Goal: Task Accomplishment & Management: Use online tool/utility

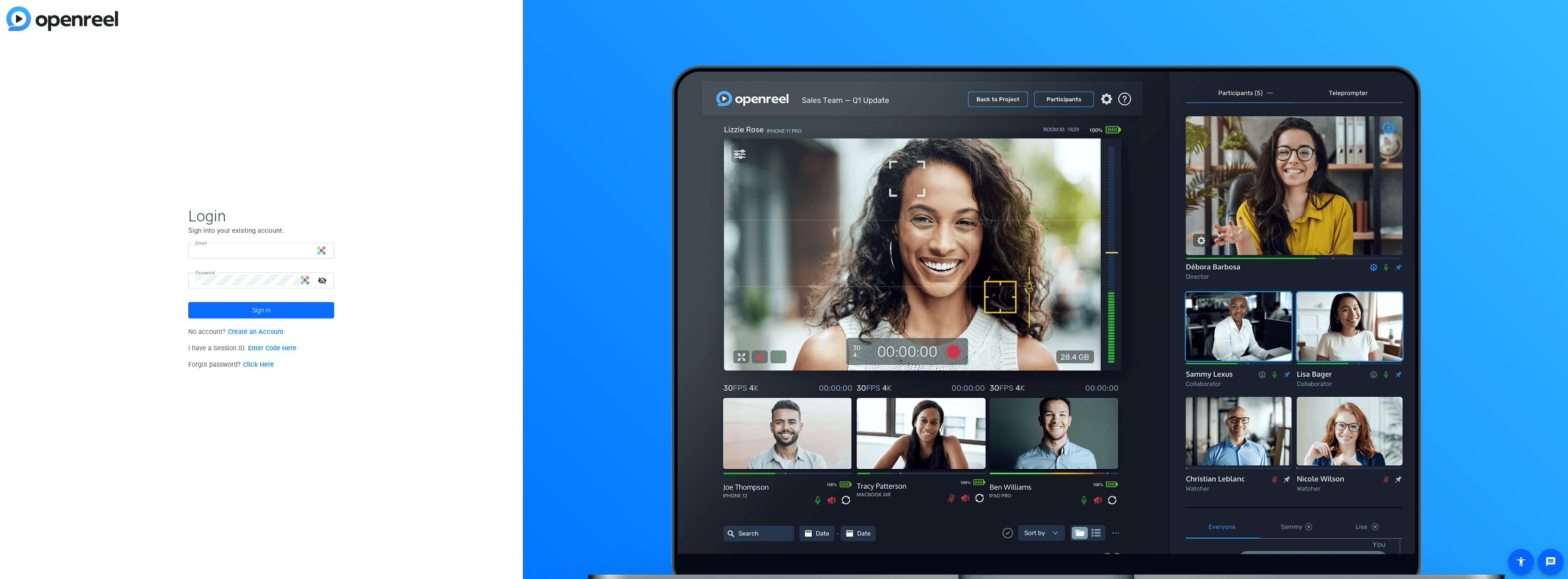
type input "[PERSON_NAME][EMAIL_ADDRESS][PERSON_NAME][DOMAIN_NAME]"
click at [290, 312] on span at bounding box center [261, 310] width 146 height 22
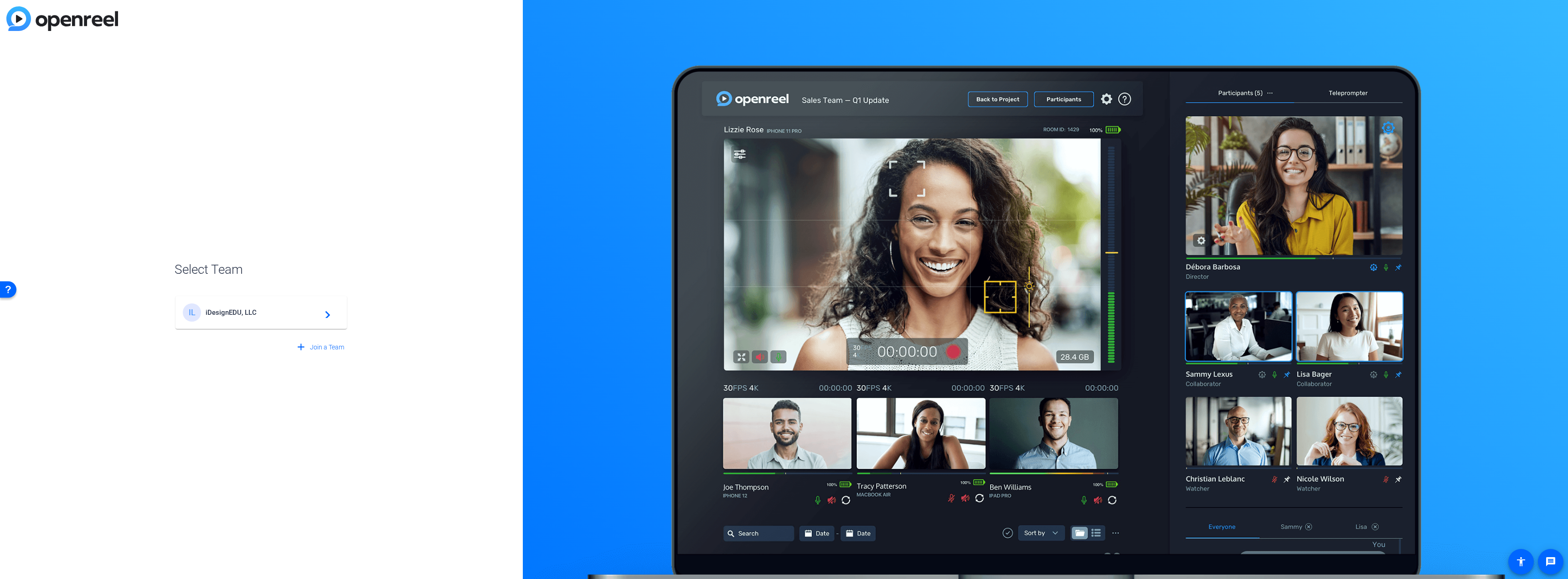
click at [290, 311] on span "iDesignEDU, LLC" at bounding box center [262, 312] width 114 height 8
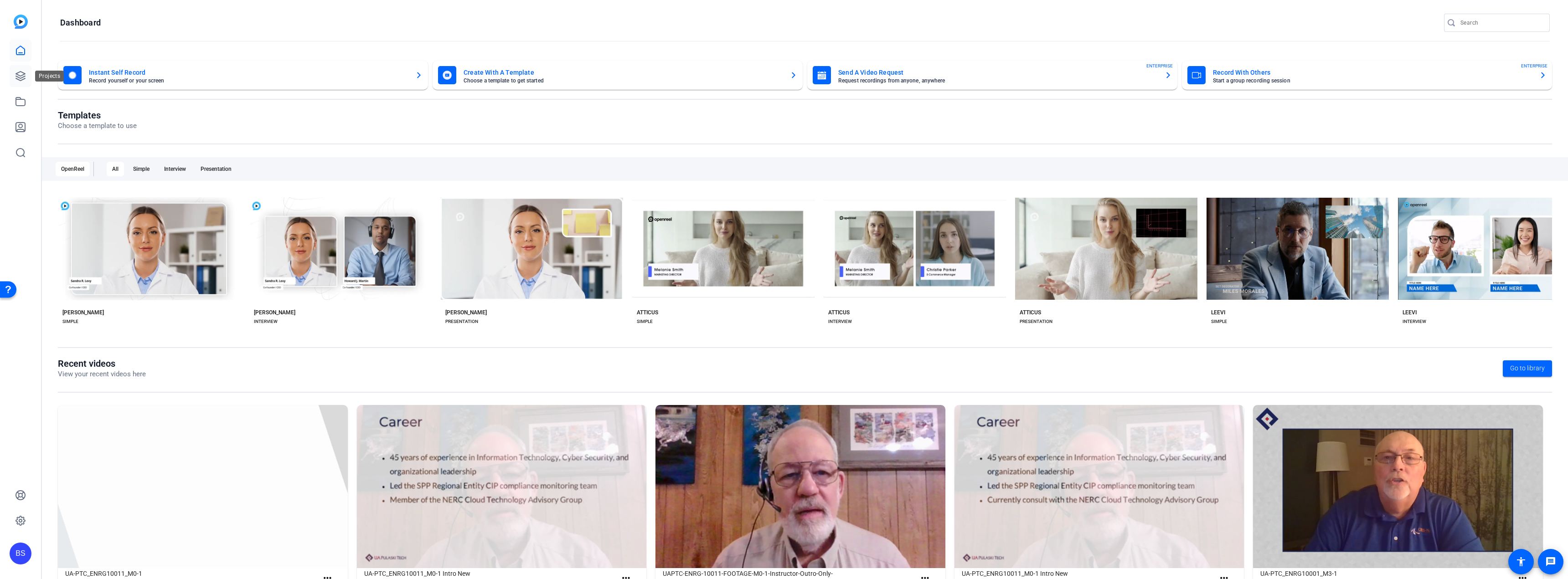
click at [22, 73] on icon at bounding box center [20, 76] width 11 height 11
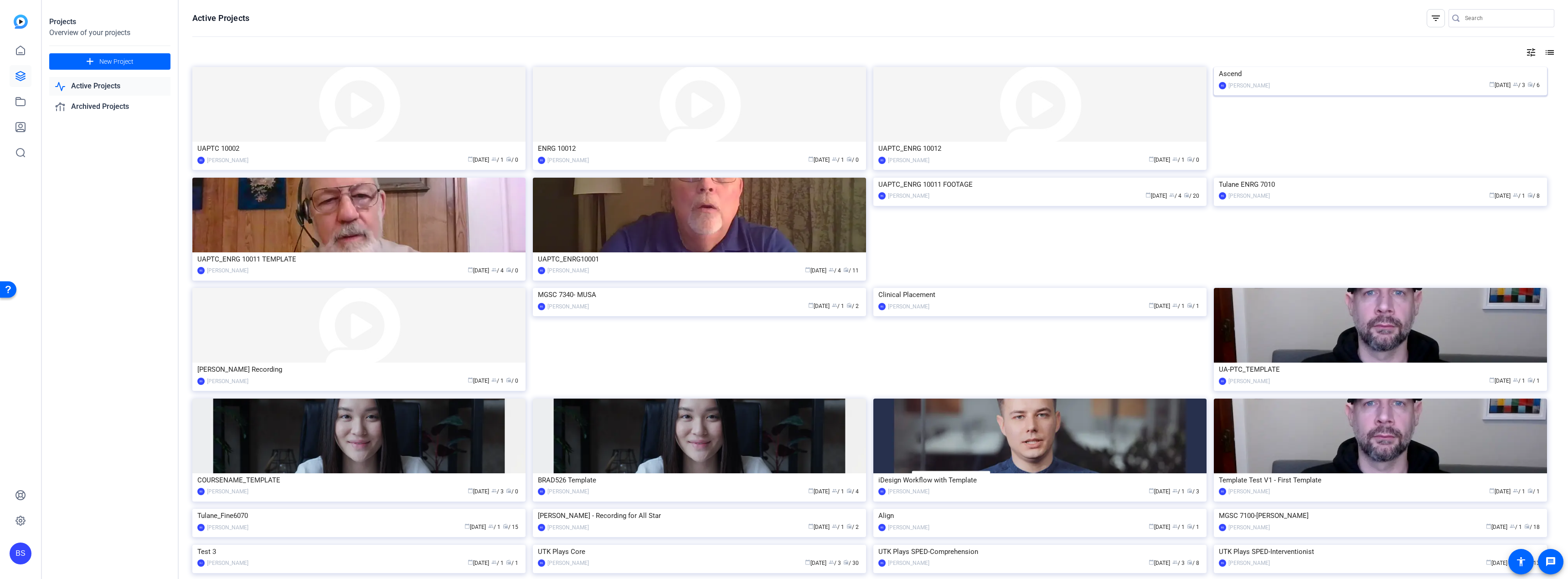
click at [1398, 80] on div "Ascend" at bounding box center [1380, 73] width 323 height 13
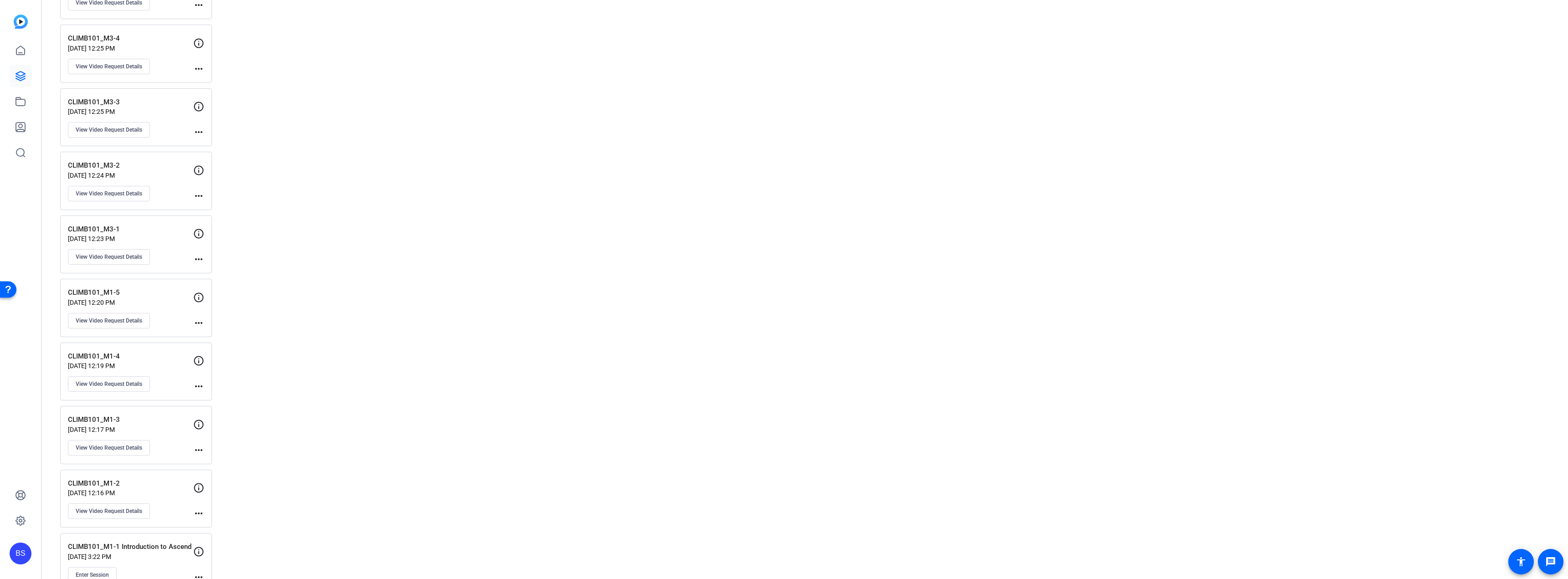
scroll to position [1281, 0]
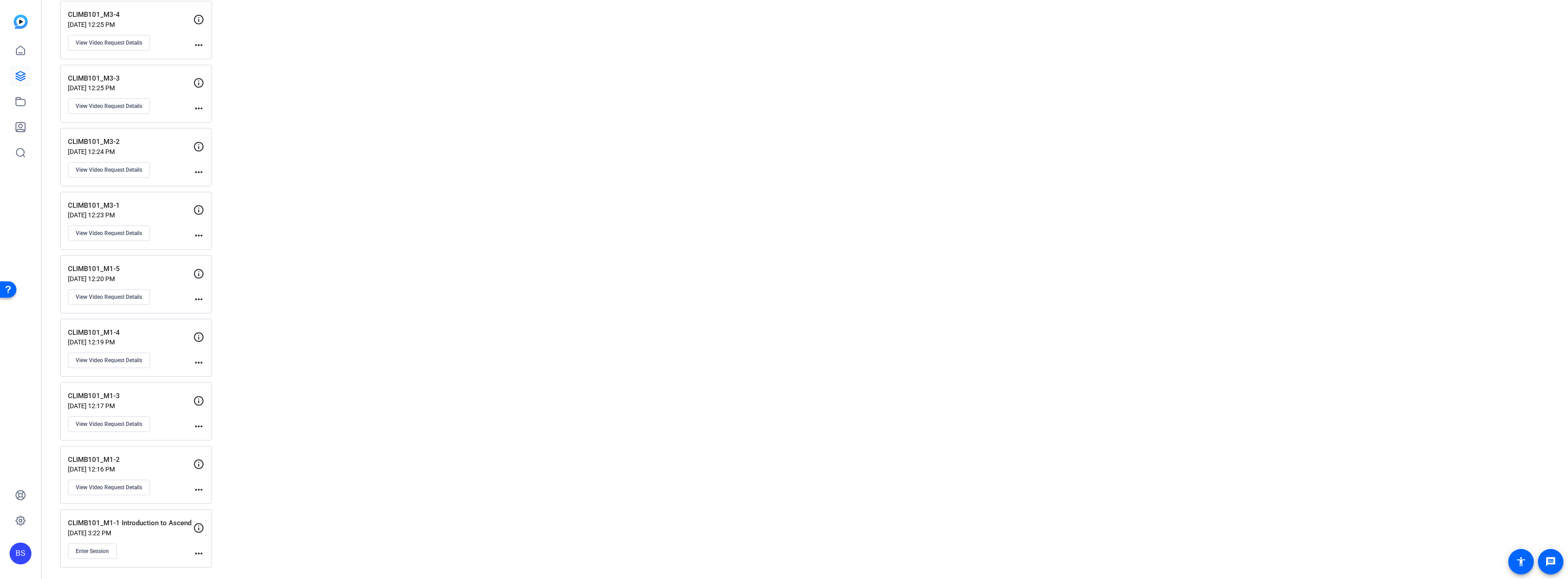
click at [169, 401] on p "CLIMB101_M1-3" at bounding box center [131, 396] width 126 height 11
click at [83, 398] on p "CLIMB101_M1-3" at bounding box center [131, 396] width 126 height 11
click at [198, 427] on mat-icon "more_horiz" at bounding box center [199, 427] width 11 height 11
click at [101, 424] on div at bounding box center [784, 289] width 1568 height 579
click at [109, 425] on span "View Video Request Details" at bounding box center [109, 424] width 66 height 7
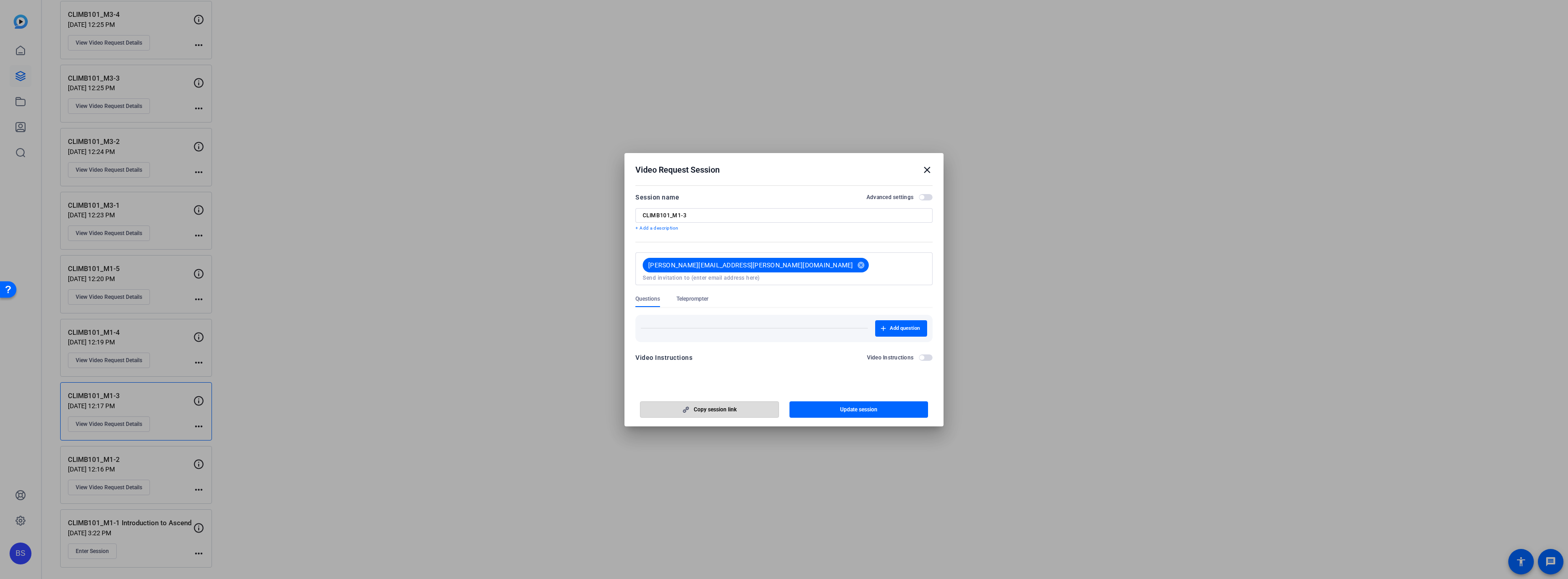
click at [720, 410] on span "Copy session link" at bounding box center [715, 410] width 43 height 7
click at [146, 336] on div at bounding box center [784, 289] width 1568 height 579
click at [928, 170] on mat-icon "close" at bounding box center [927, 170] width 11 height 11
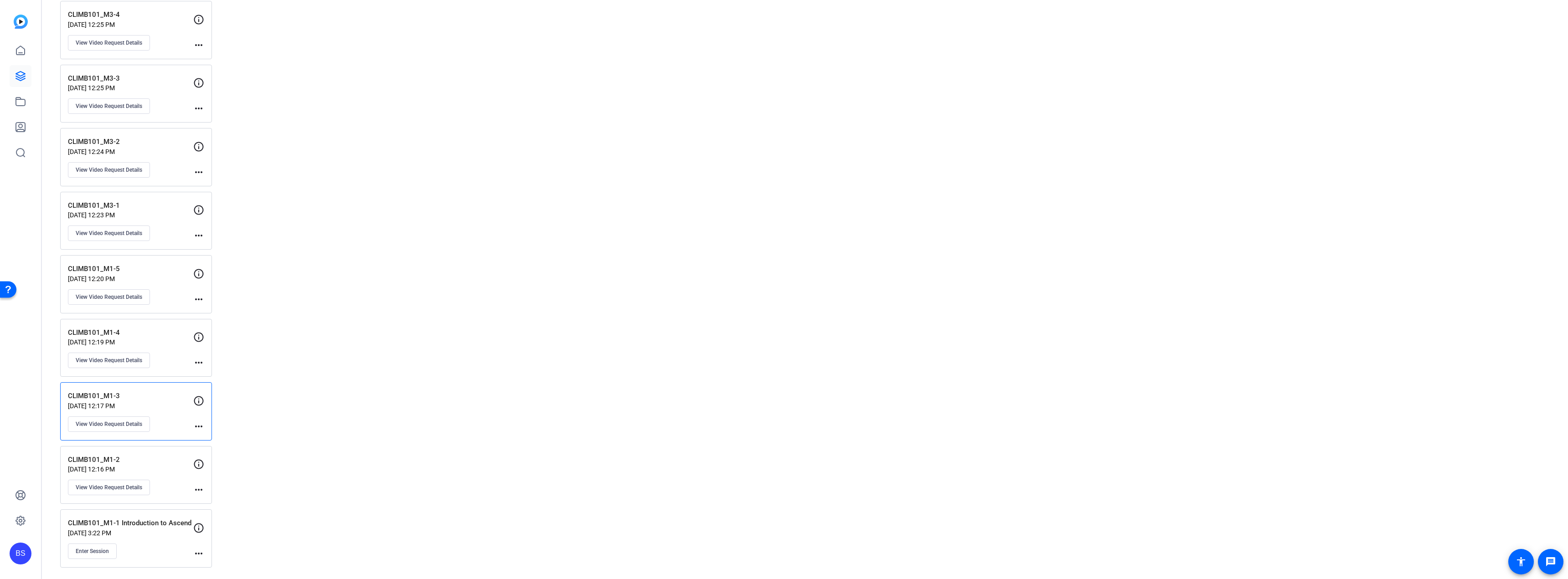
click at [159, 339] on p "[DATE] 12:19 PM" at bounding box center [131, 342] width 126 height 7
click at [143, 358] on span "View Video Request Details" at bounding box center [109, 360] width 66 height 7
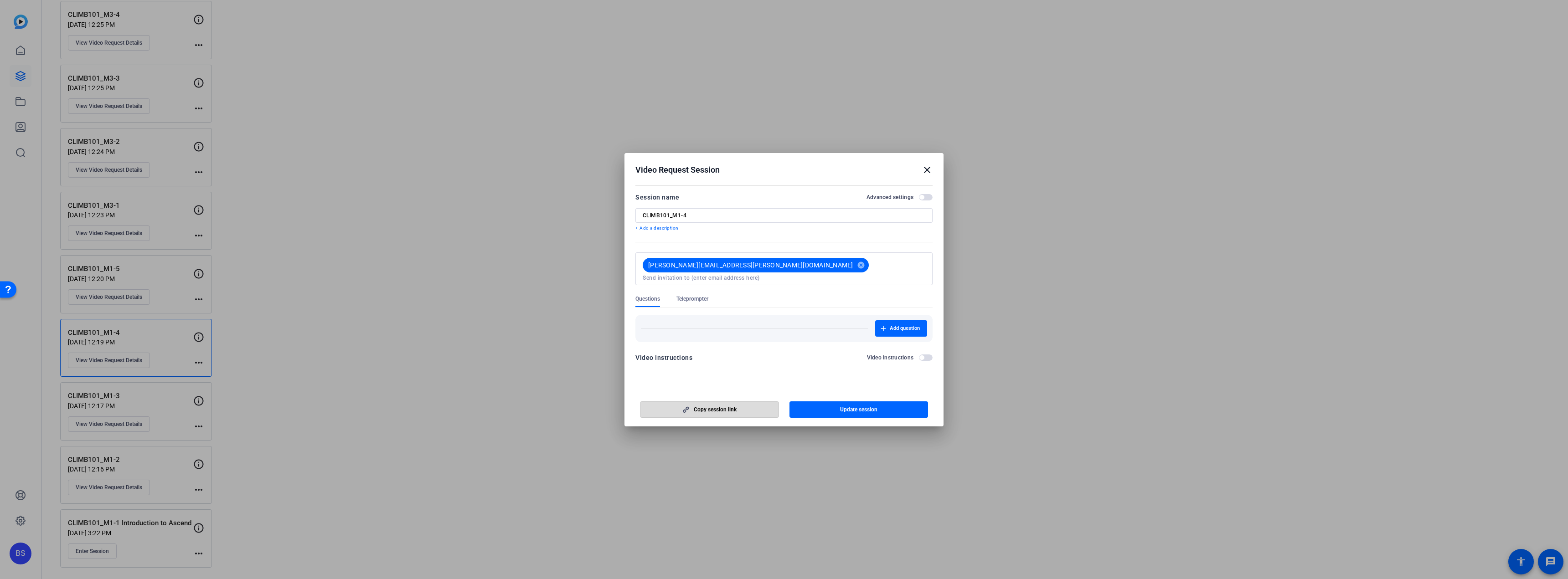
click at [731, 410] on span "Copy session link" at bounding box center [715, 410] width 43 height 7
click at [927, 165] on mat-icon "close" at bounding box center [927, 170] width 11 height 11
